Goal: Information Seeking & Learning: Learn about a topic

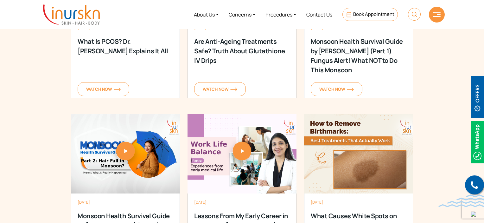
scroll to position [761, 0]
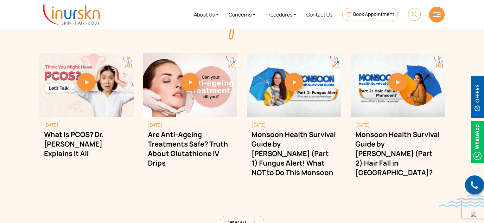
scroll to position [1775, 0]
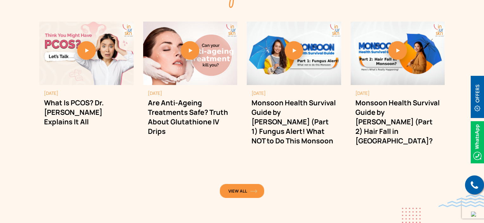
click at [241, 184] on link "View All" at bounding box center [242, 191] width 44 height 14
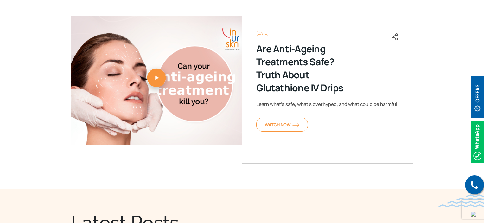
scroll to position [539, 0]
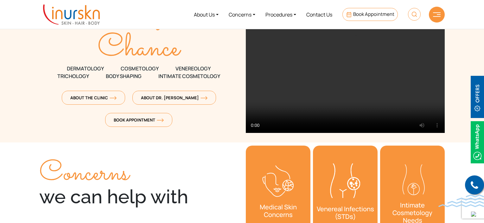
scroll to position [95, 0]
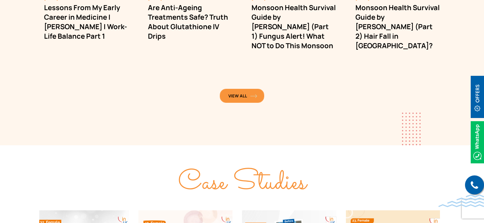
scroll to position [1807, 0]
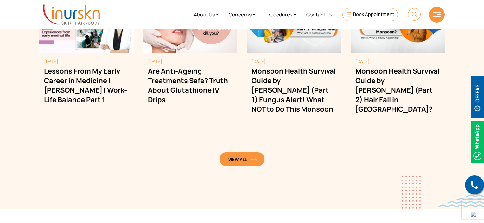
click at [252, 156] on span "View All" at bounding box center [242, 159] width 27 height 6
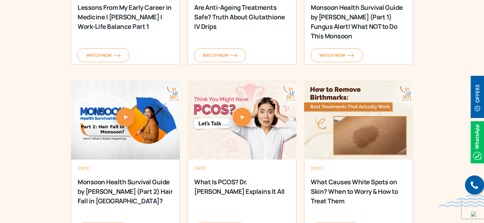
scroll to position [824, 0]
